Goal: Task Accomplishment & Management: Manage account settings

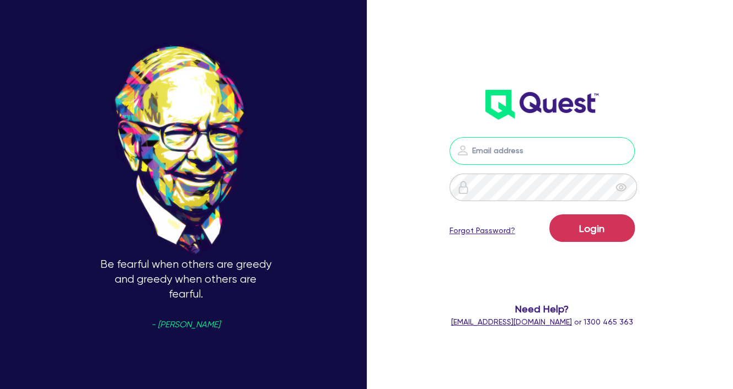
click at [485, 149] on input "email" at bounding box center [541, 151] width 185 height 28
type input "[PERSON_NAME][EMAIL_ADDRESS][DOMAIN_NAME]"
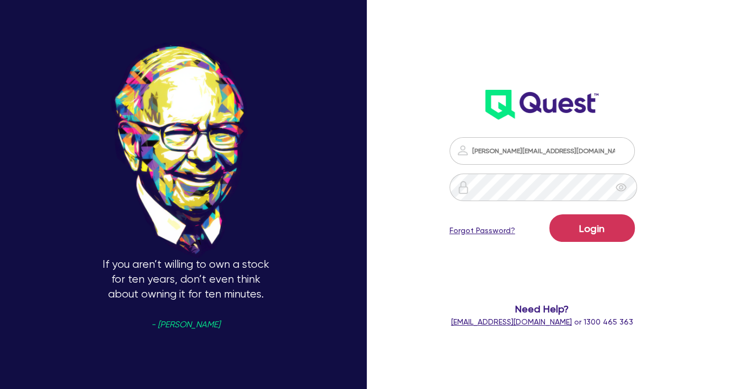
click at [496, 228] on link "Forgot Password?" at bounding box center [482, 231] width 66 height 12
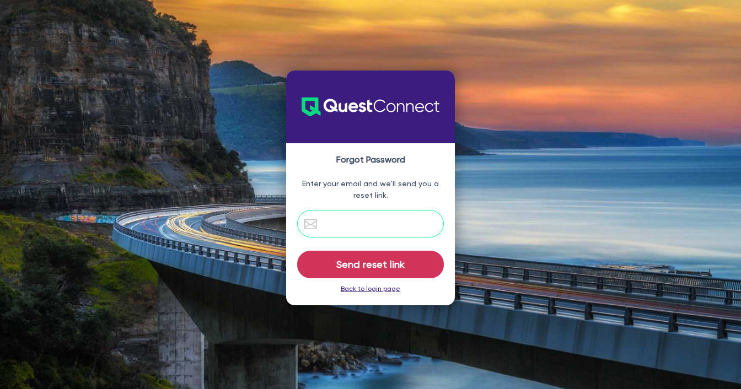
click at [358, 221] on input "email" at bounding box center [370, 224] width 147 height 28
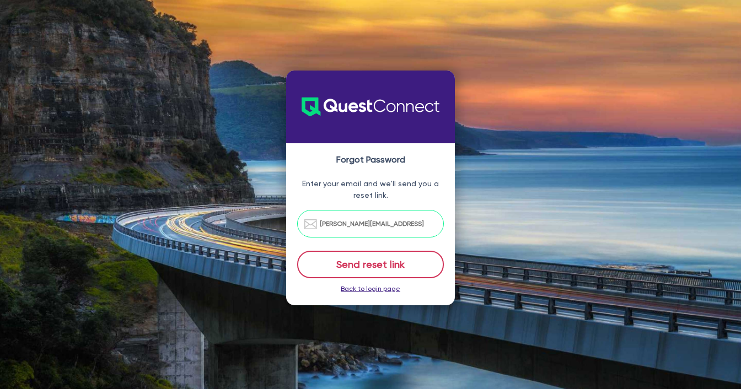
type input "[PERSON_NAME][EMAIL_ADDRESS][DOMAIN_NAME]"
click at [368, 261] on button "Send reset link" at bounding box center [370, 265] width 147 height 28
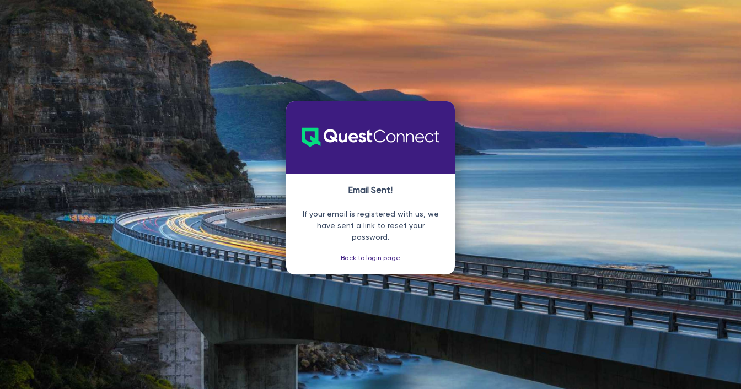
click at [373, 254] on link "Back to login page" at bounding box center [371, 258] width 60 height 8
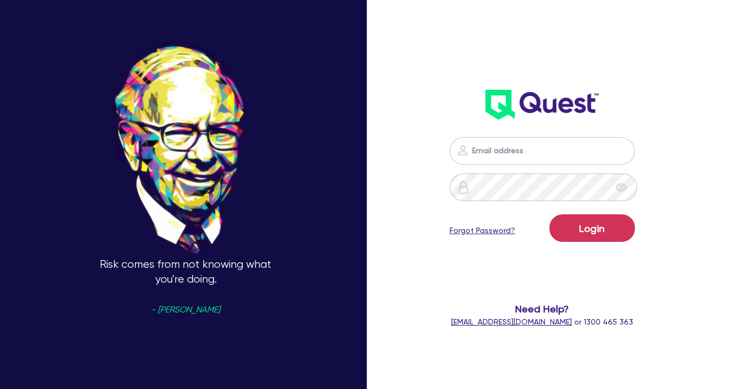
click at [464, 229] on link "Forgot Password?" at bounding box center [482, 231] width 66 height 12
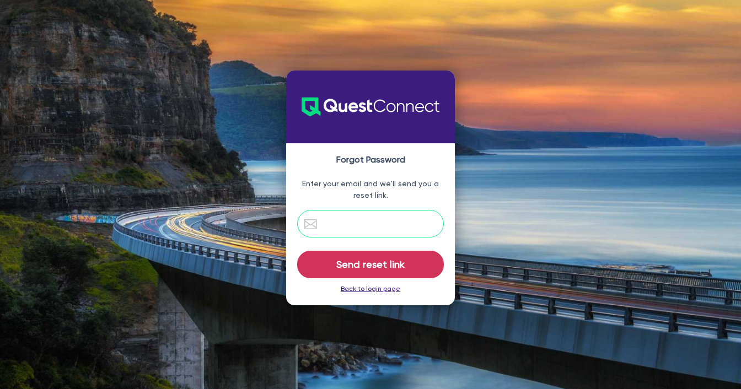
click at [341, 217] on input "email" at bounding box center [370, 224] width 147 height 28
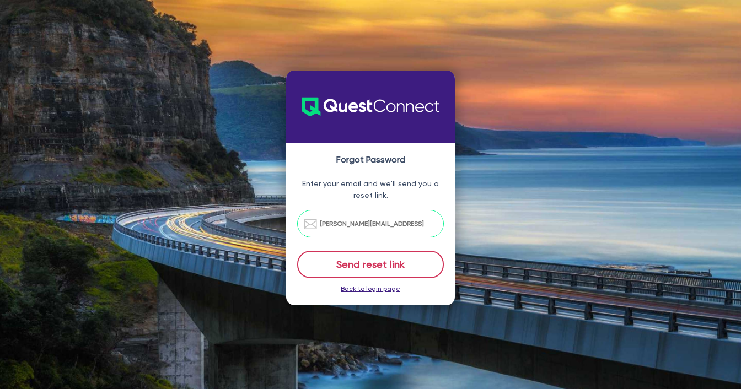
type input "[PERSON_NAME][EMAIL_ADDRESS][DOMAIN_NAME]"
click at [380, 265] on button "Send reset link" at bounding box center [370, 265] width 147 height 28
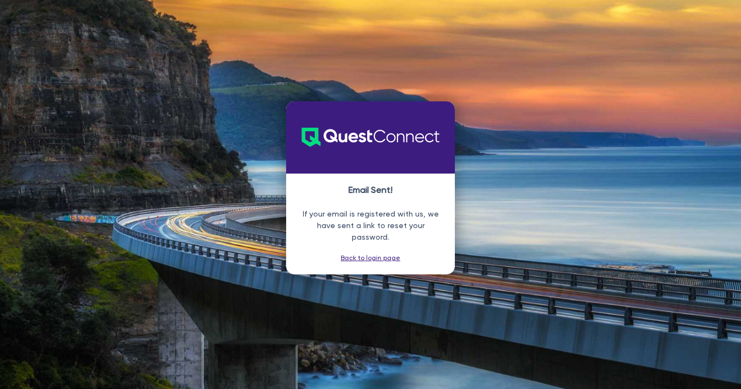
click at [379, 254] on link "Back to login page" at bounding box center [371, 258] width 60 height 8
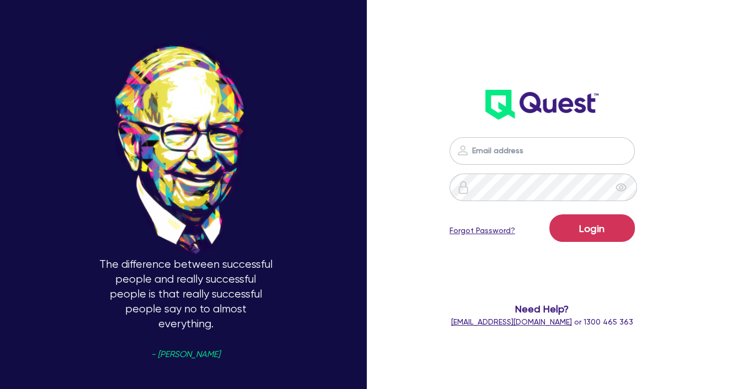
drag, startPoint x: 661, startPoint y: 0, endPoint x: 76, endPoint y: 78, distance: 590.3
click at [77, 79] on div "The difference between successful people and really successful people is that r…" at bounding box center [185, 195] width 371 height 497
